Goal: Task Accomplishment & Management: Manage account settings

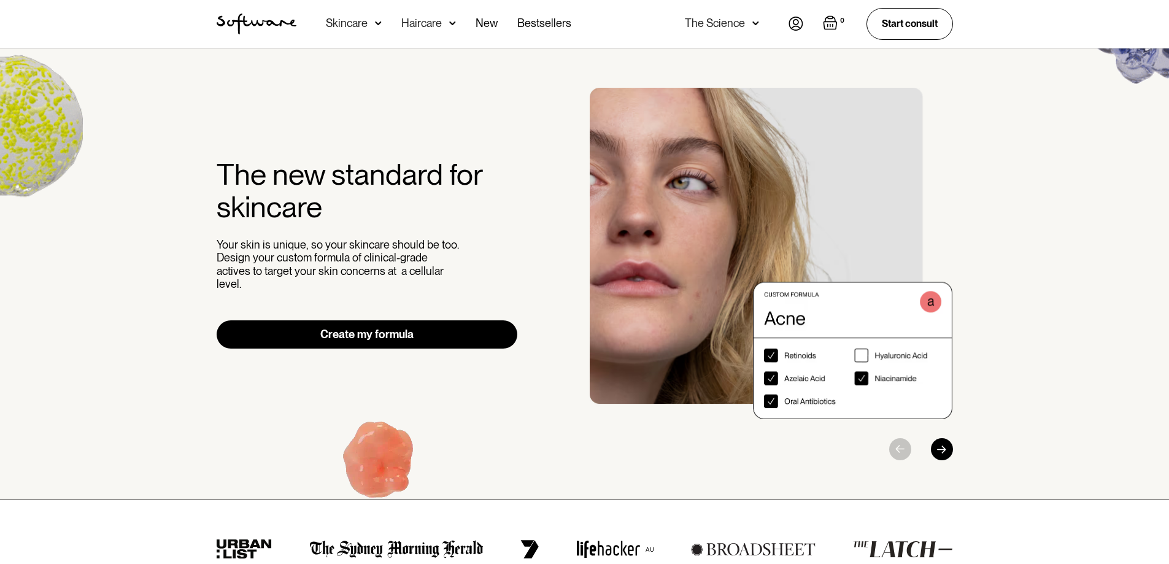
click at [796, 20] on img at bounding box center [796, 24] width 15 height 14
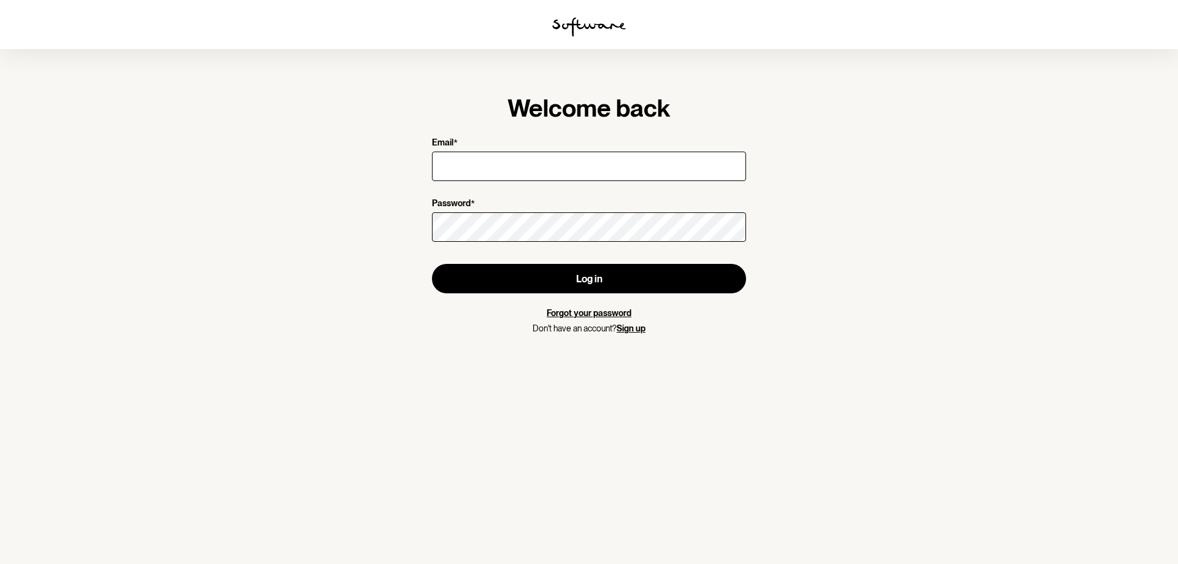
click at [452, 163] on input "Email *" at bounding box center [589, 166] width 314 height 29
type input "[EMAIL_ADDRESS][DOMAIN_NAME]"
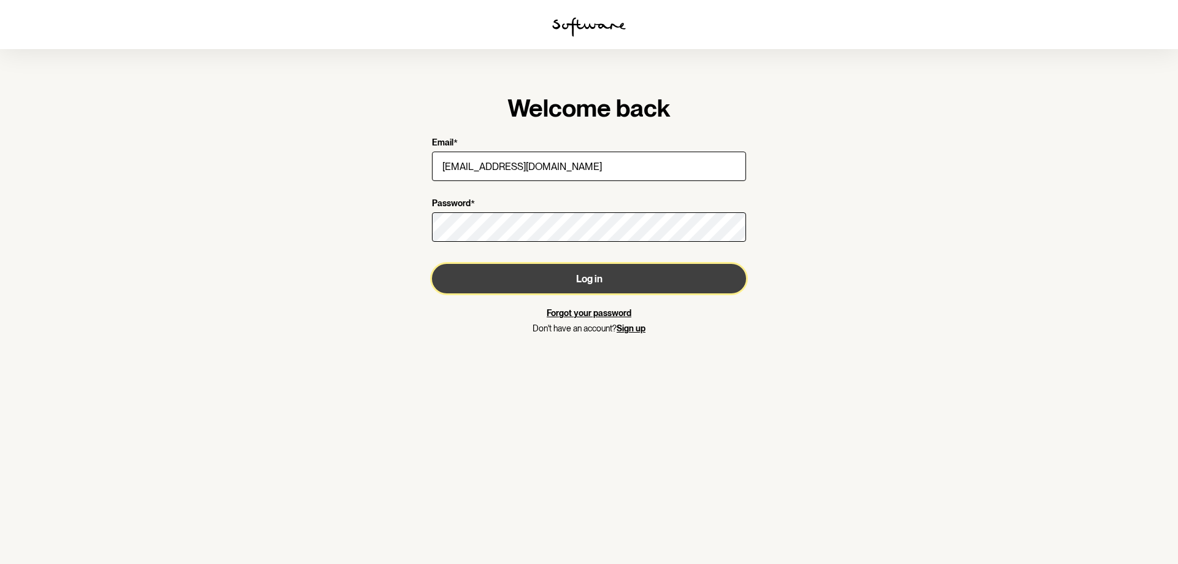
click at [571, 269] on button "Log in" at bounding box center [589, 278] width 314 height 29
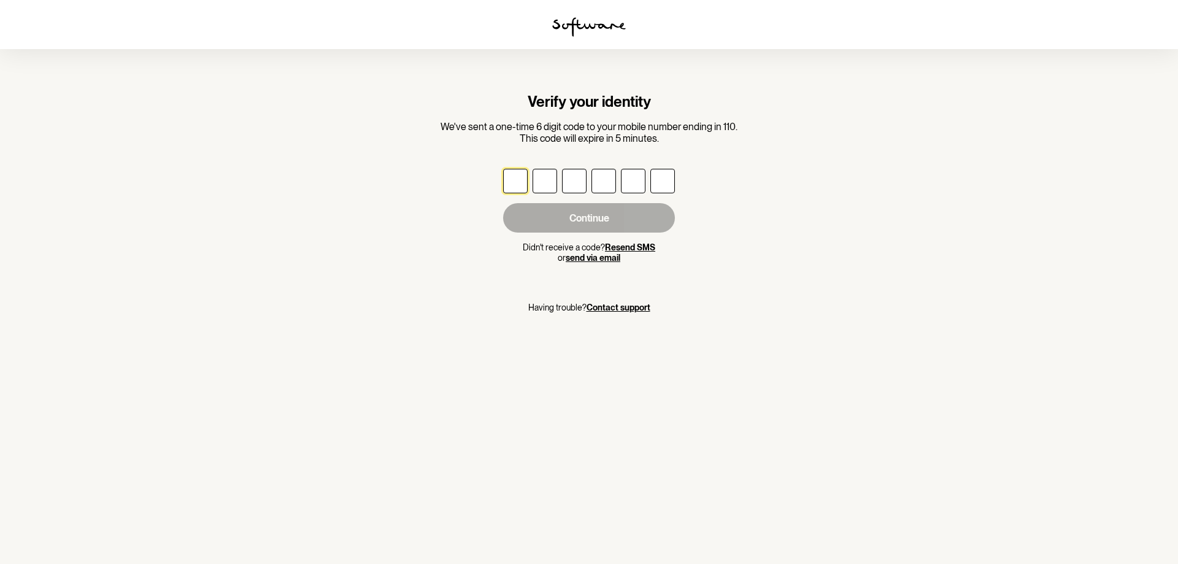
type input "1"
type input "2"
type input "4"
type input "9"
type input "8"
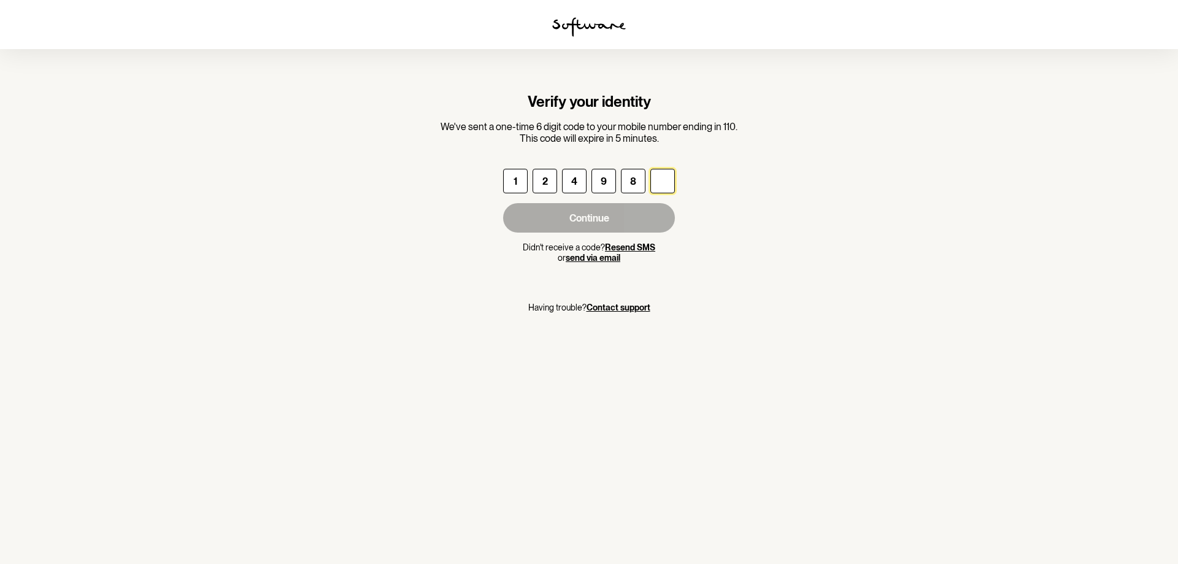
type input "1"
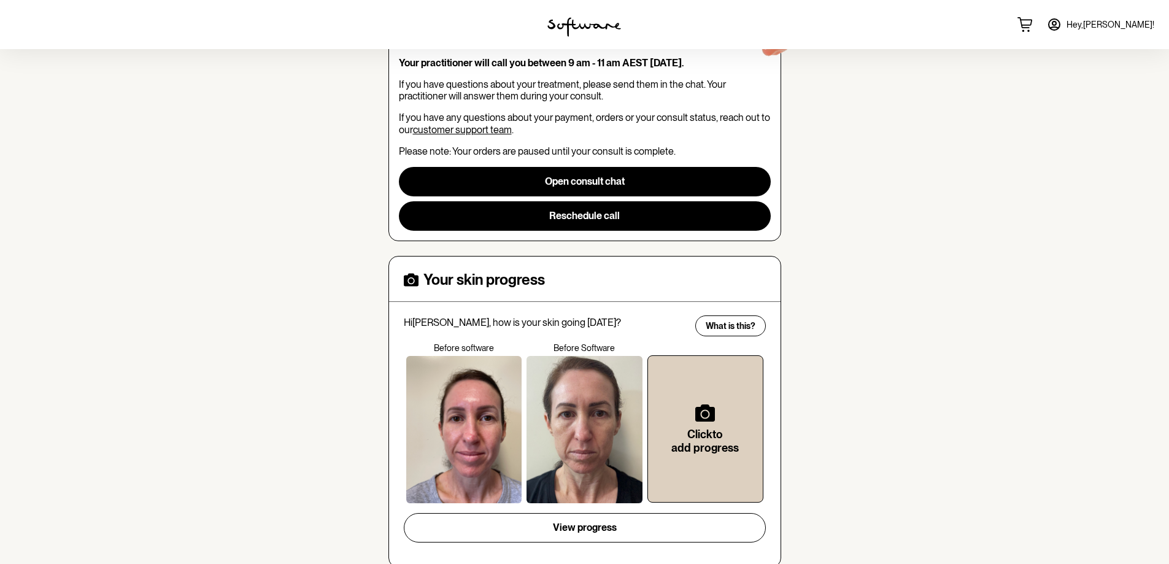
scroll to position [245, 0]
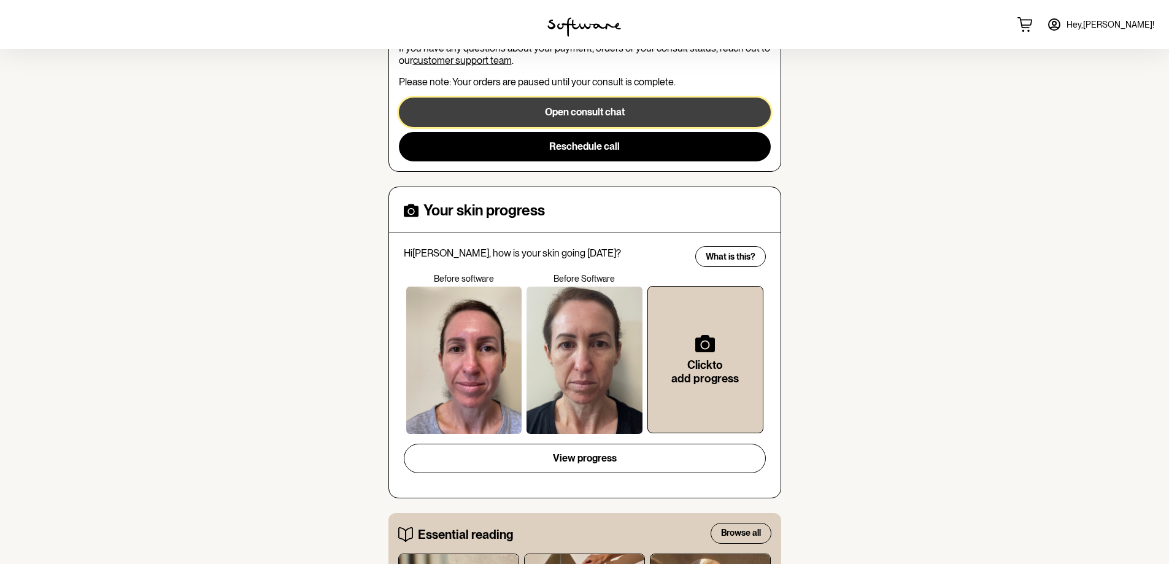
click at [587, 114] on button "Open consult chat" at bounding box center [585, 112] width 372 height 29
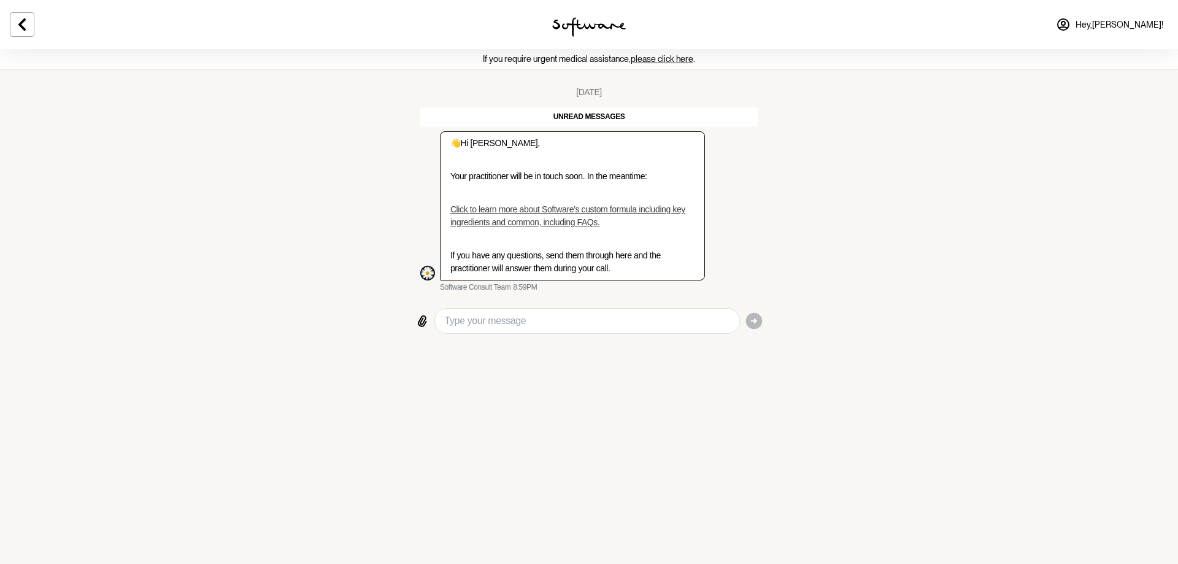
click at [547, 207] on link "Click to learn more about Software’s custom formula including key ingredients a…" at bounding box center [567, 215] width 235 height 23
click at [22, 23] on icon at bounding box center [21, 24] width 7 height 12
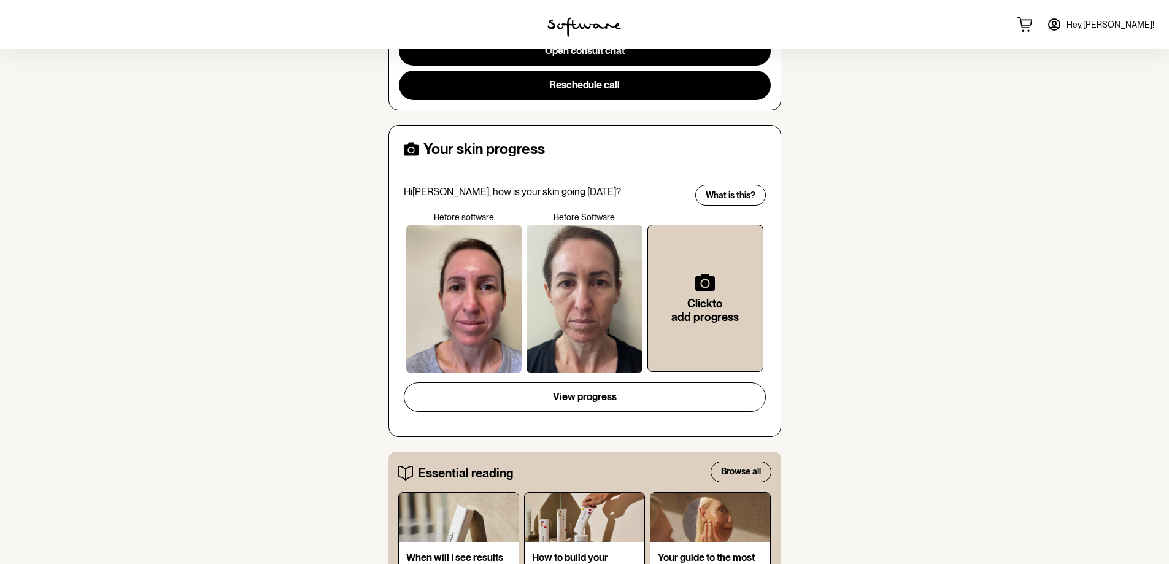
scroll to position [368, 0]
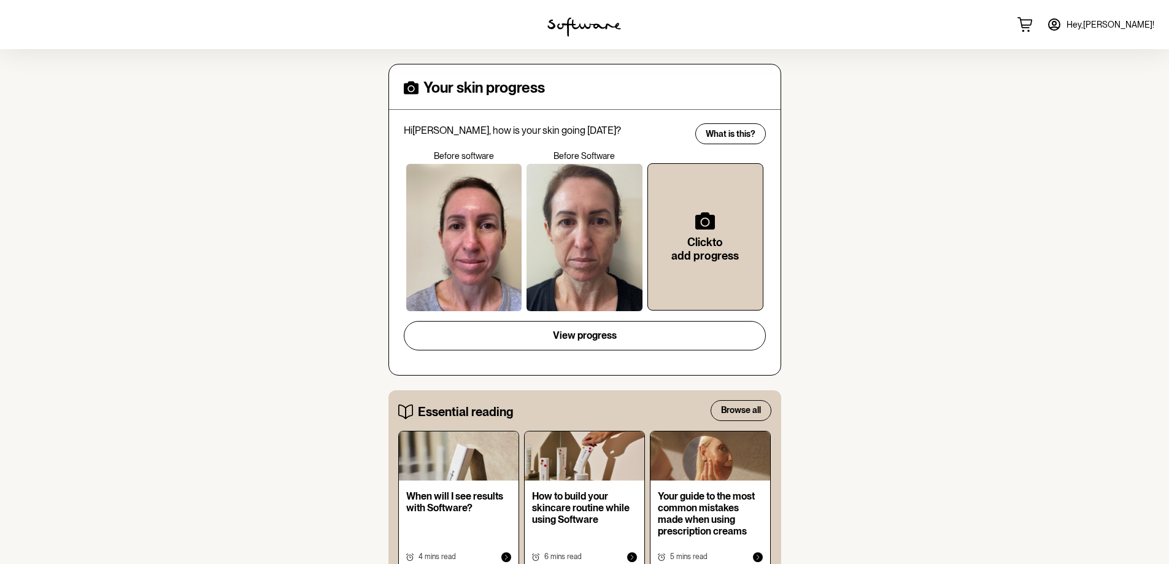
click at [572, 230] on div at bounding box center [584, 237] width 116 height 147
click at [715, 136] on span "What is this?" at bounding box center [731, 134] width 50 height 10
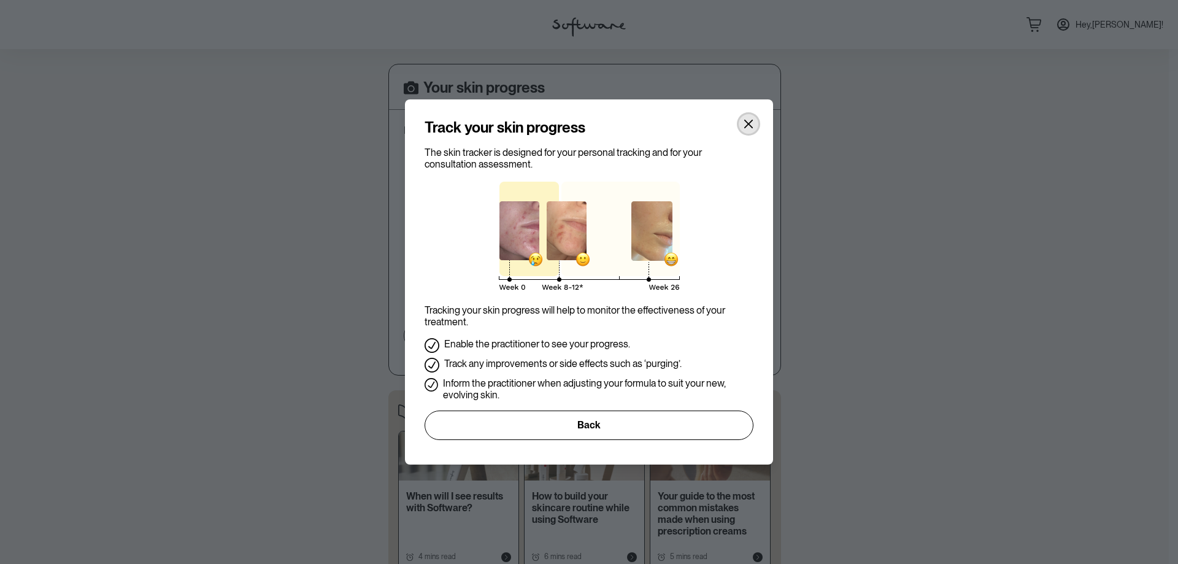
click at [745, 125] on icon "Close" at bounding box center [749, 124] width 10 height 10
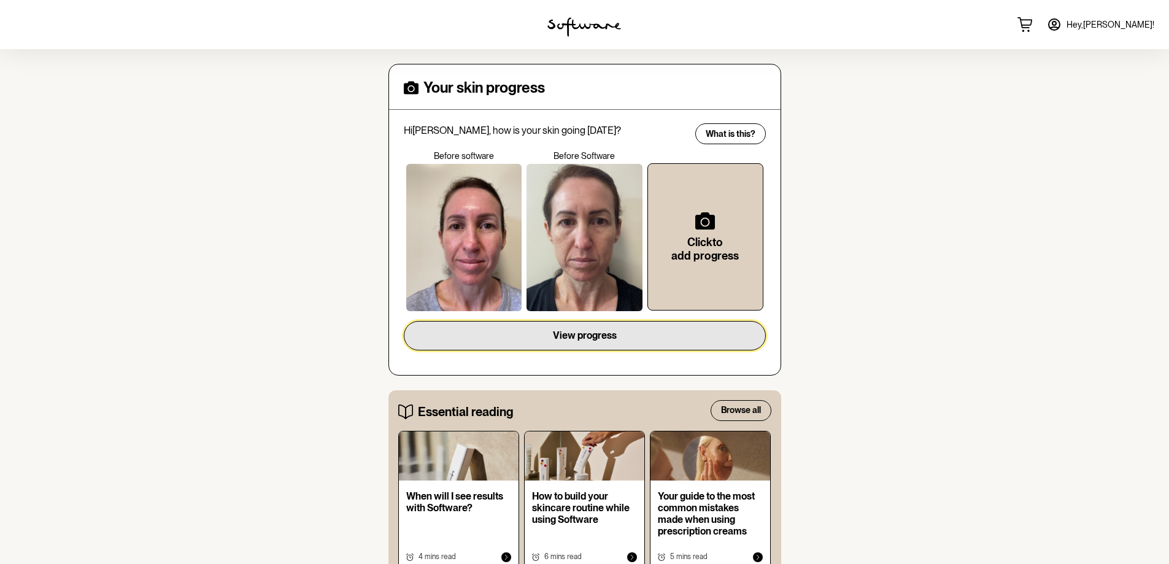
click at [576, 332] on span "View progress" at bounding box center [585, 336] width 64 height 12
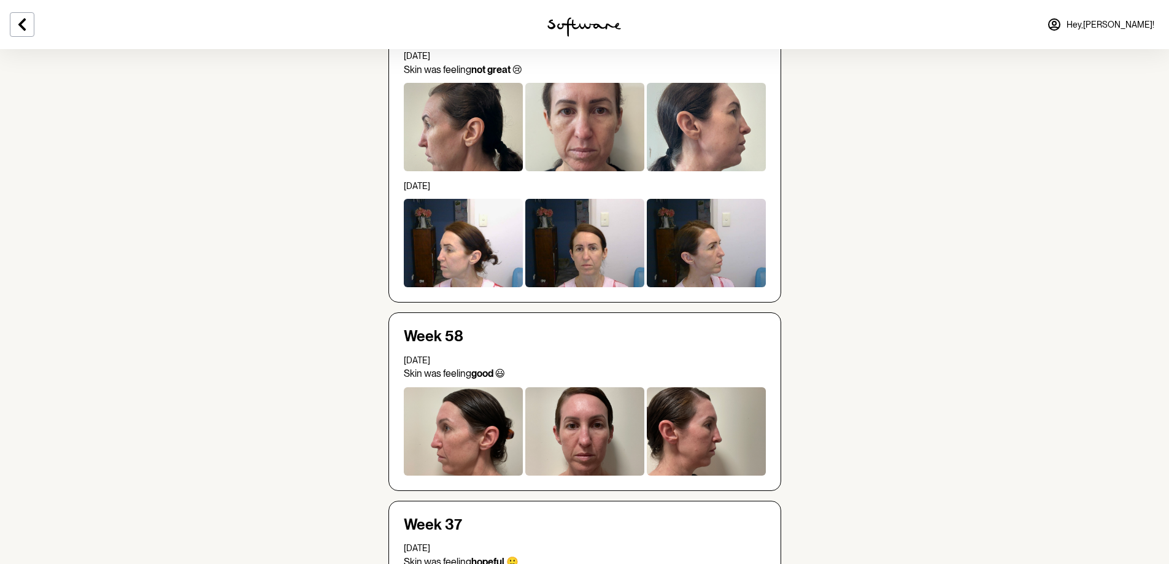
scroll to position [168, 0]
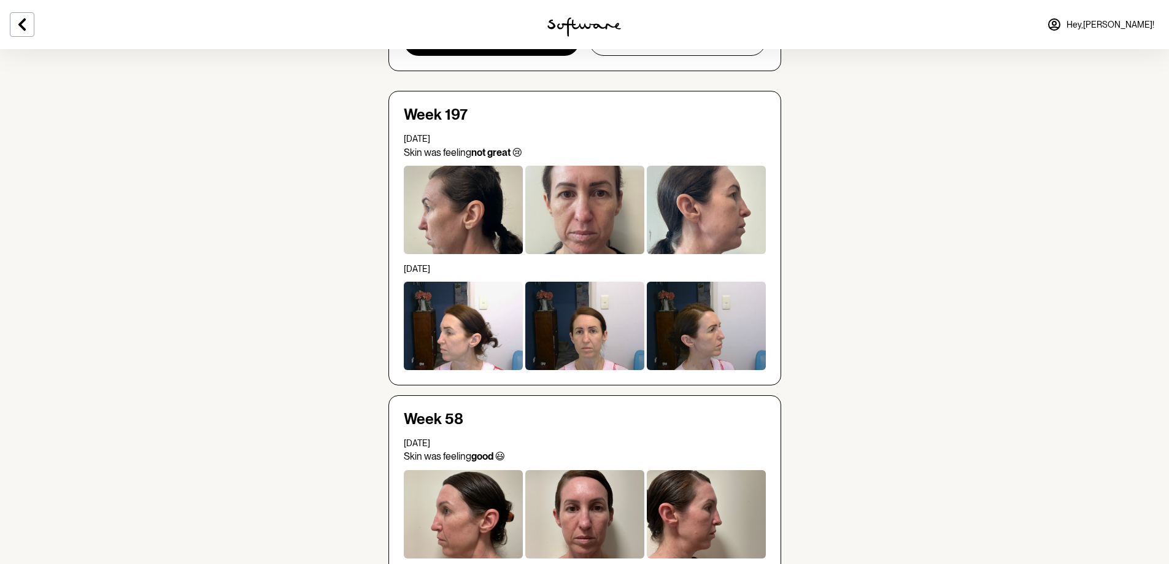
drag, startPoint x: 606, startPoint y: 193, endPoint x: 604, endPoint y: 199, distance: 7.0
click at [604, 199] on div at bounding box center [584, 210] width 119 height 88
click at [604, 200] on div at bounding box center [584, 210] width 119 height 88
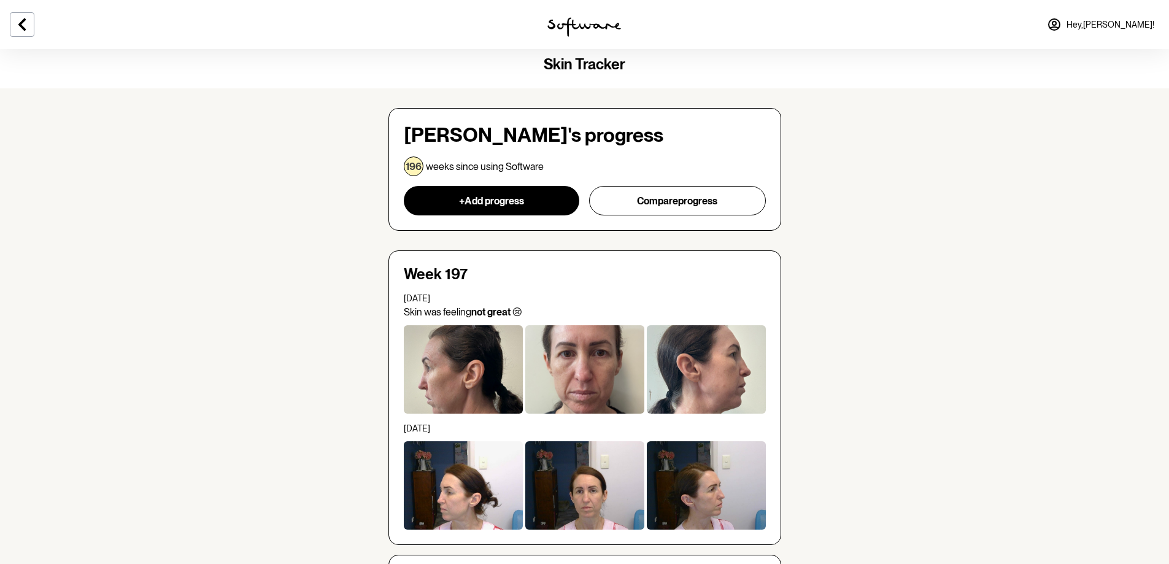
scroll to position [0, 0]
